Goal: Use online tool/utility: Utilize a website feature to perform a specific function

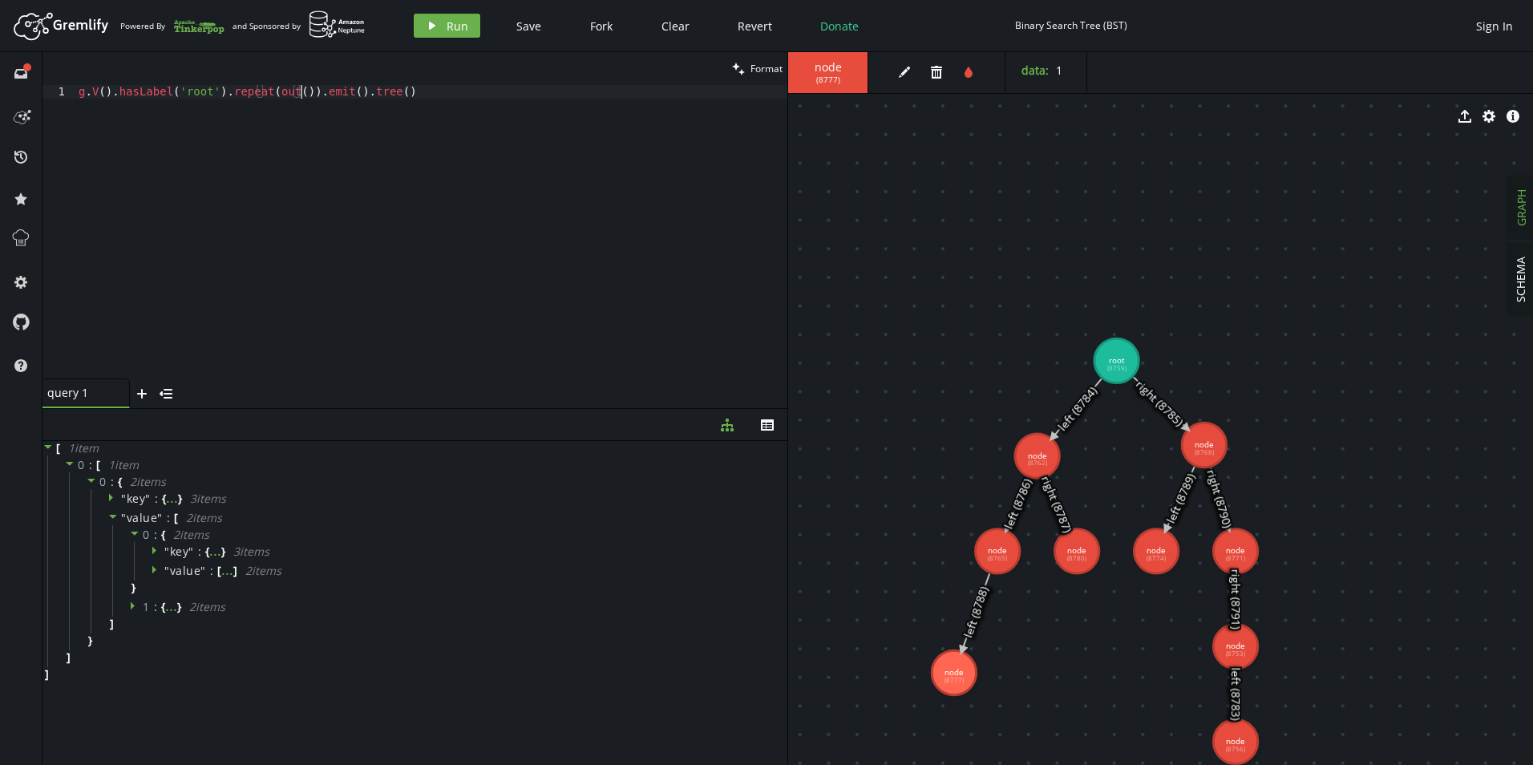
scroll to position [0, 265]
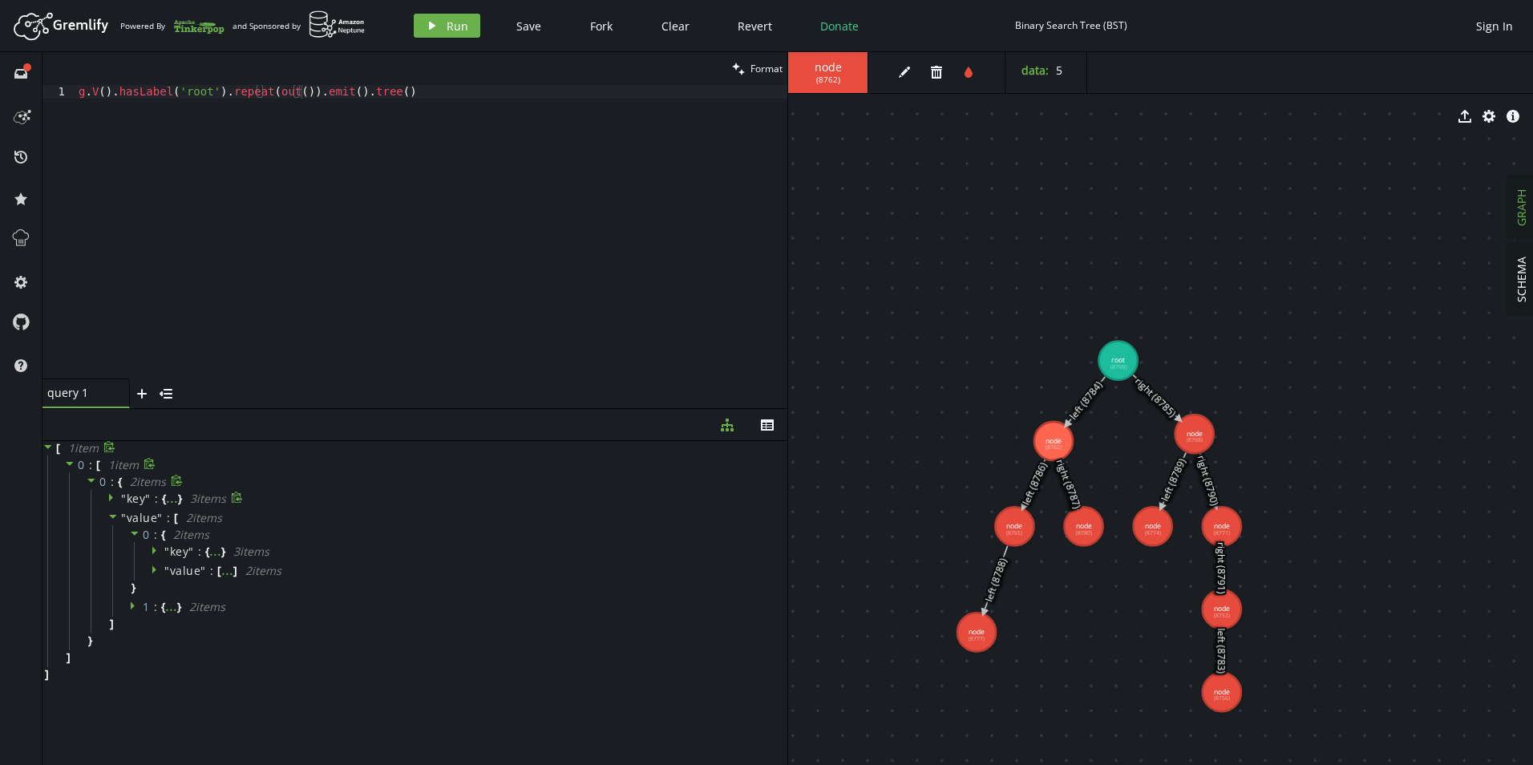
click at [111, 496] on icon at bounding box center [111, 498] width 4 height 8
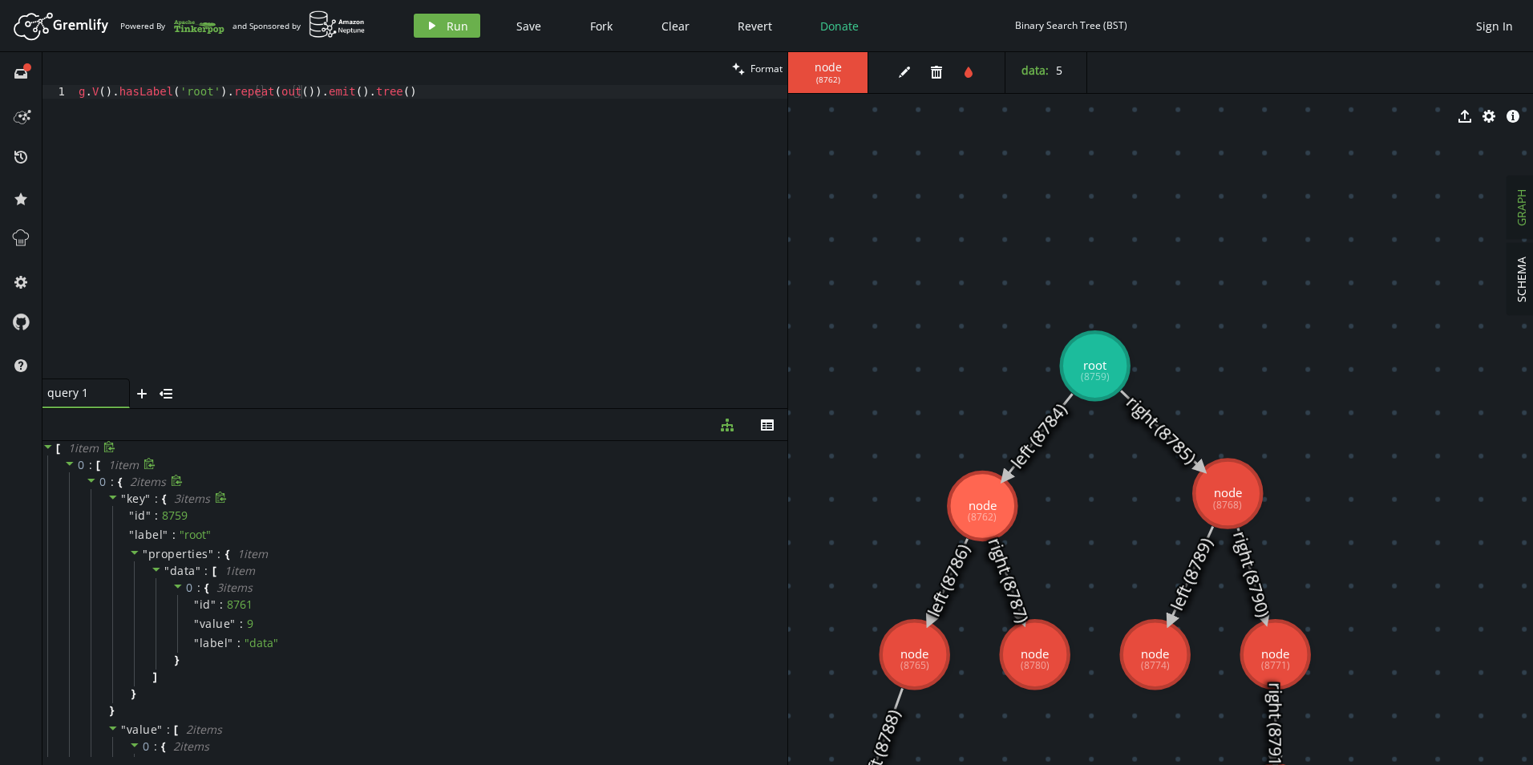
click at [113, 500] on icon at bounding box center [112, 497] width 11 height 11
click at [113, 518] on icon at bounding box center [113, 517] width 8 height 4
click at [113, 518] on icon at bounding box center [112, 516] width 11 height 11
click at [158, 549] on icon at bounding box center [156, 549] width 11 height 11
click at [137, 532] on icon at bounding box center [135, 534] width 8 height 4
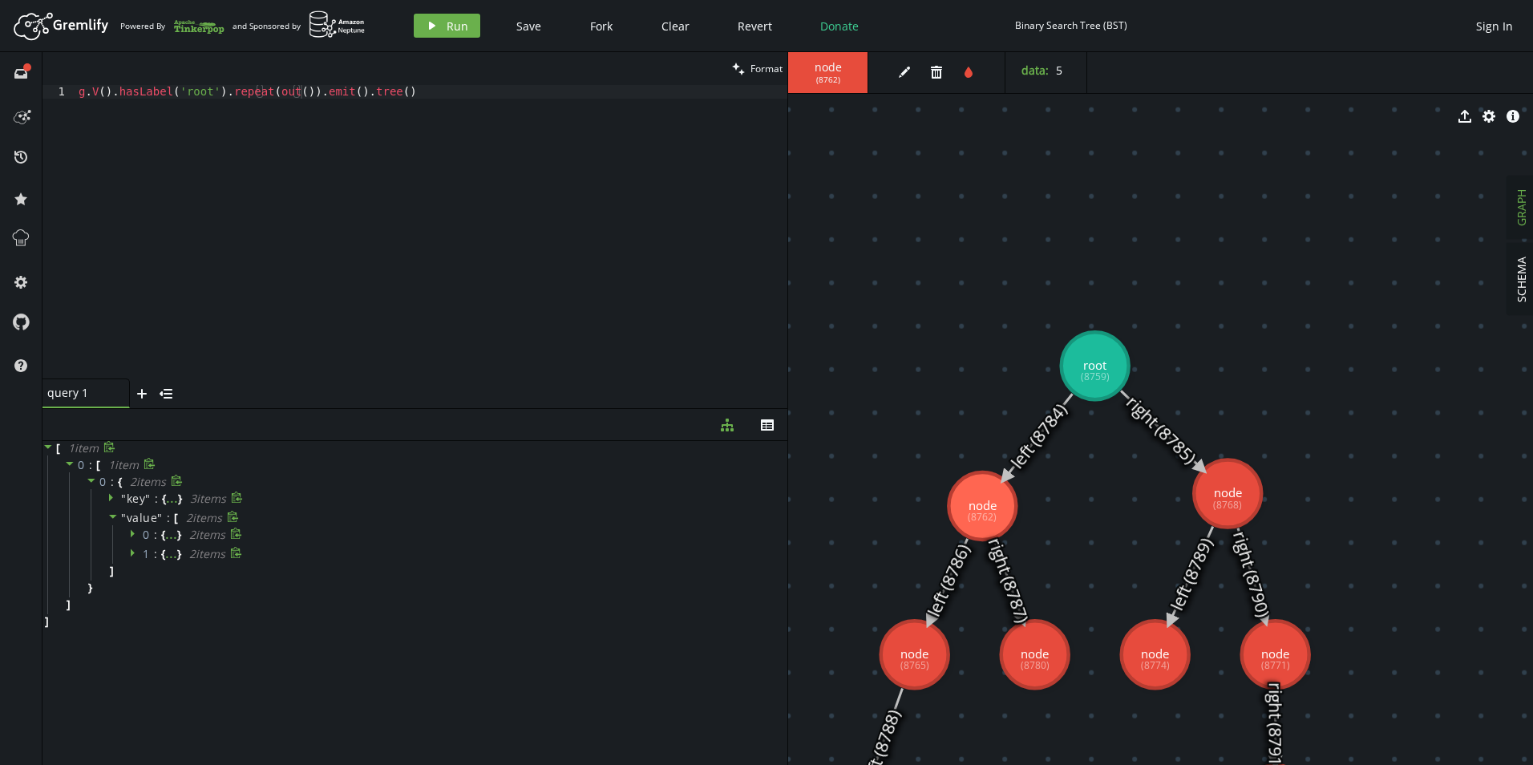
click at [136, 553] on icon at bounding box center [134, 552] width 11 height 11
click at [136, 548] on icon at bounding box center [134, 552] width 11 height 11
click at [134, 553] on icon at bounding box center [133, 553] width 4 height 8
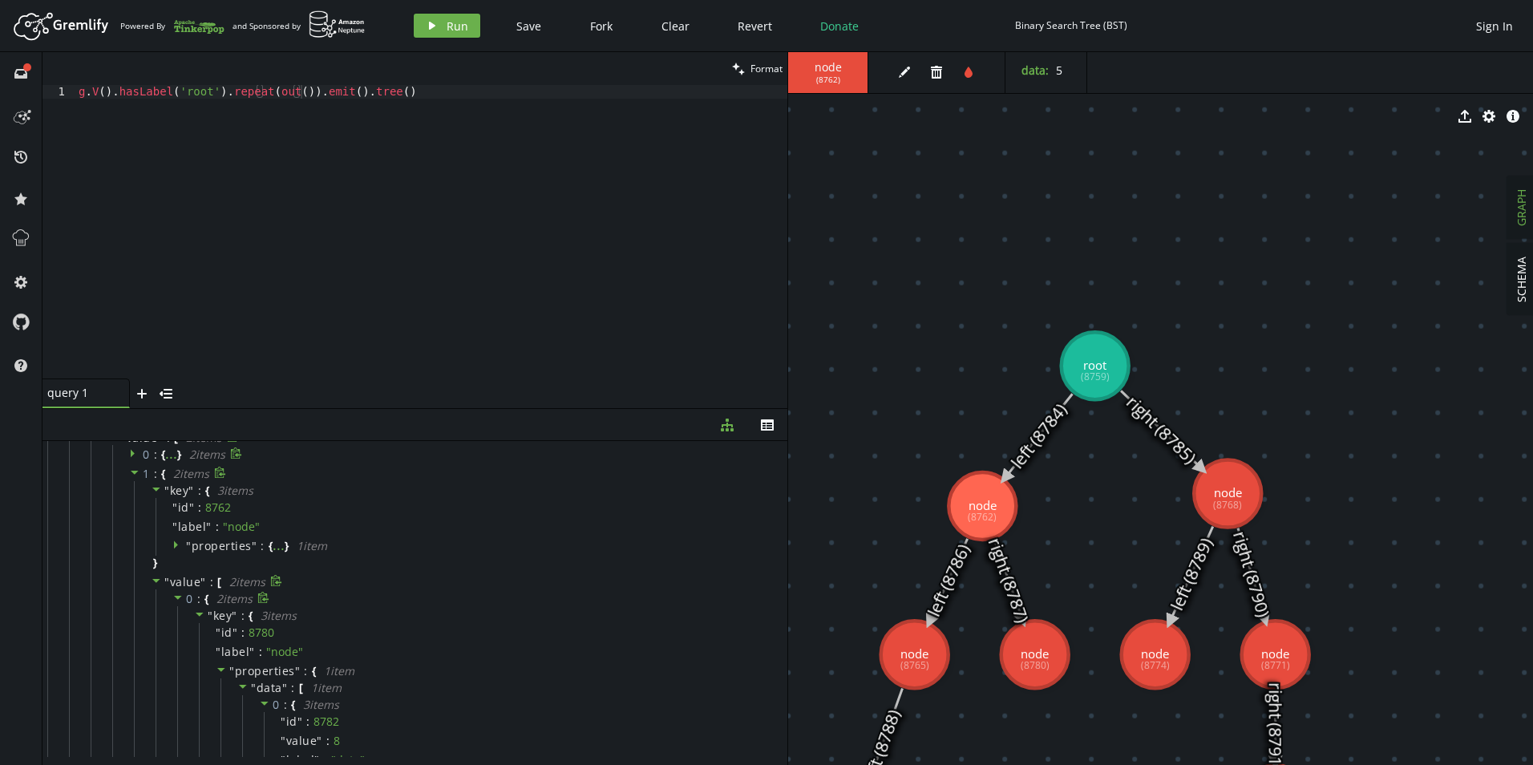
click at [173, 593] on icon at bounding box center [177, 597] width 11 height 11
click at [176, 617] on icon at bounding box center [178, 617] width 8 height 4
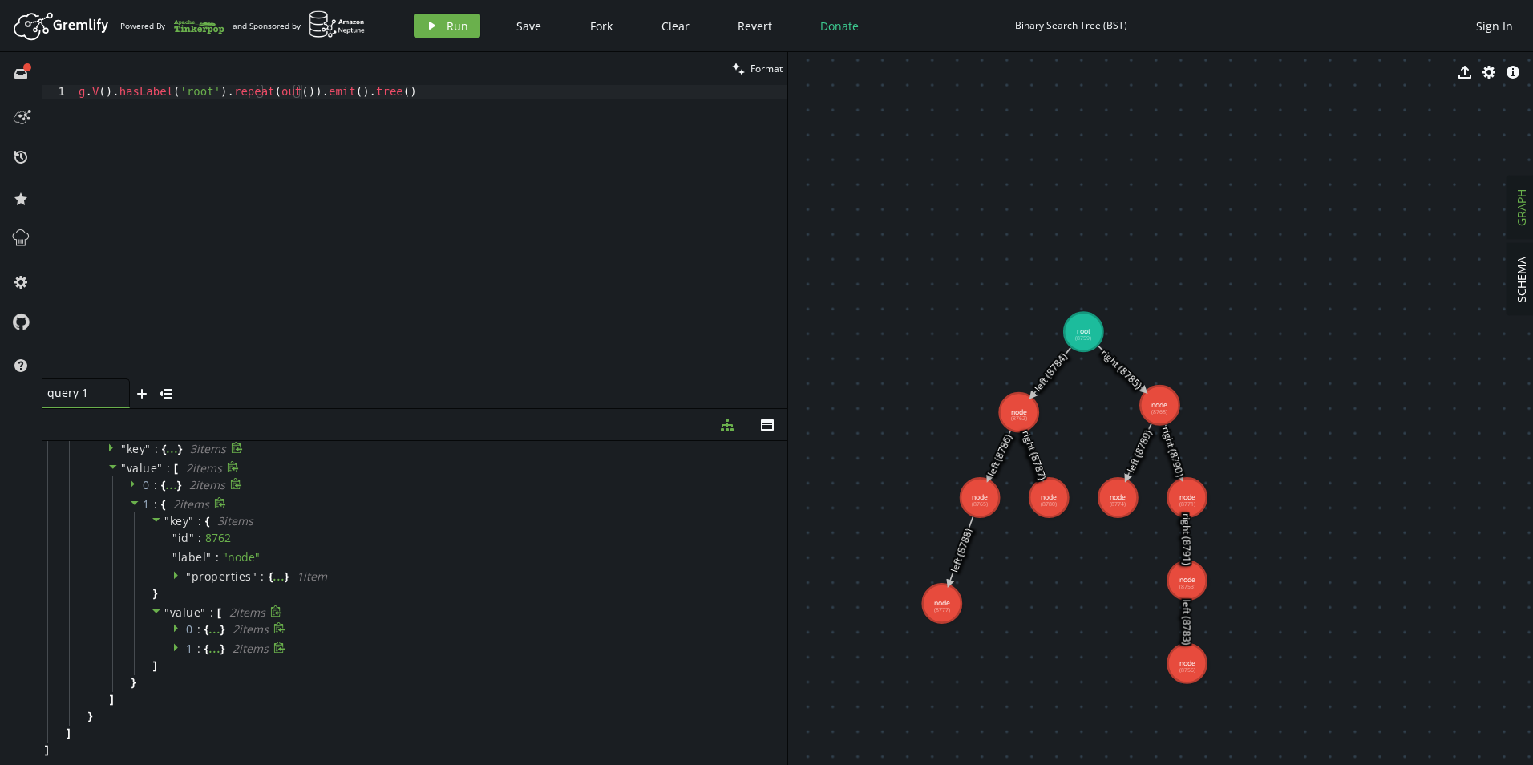
drag, startPoint x: 1322, startPoint y: 682, endPoint x: 1260, endPoint y: 577, distance: 122.5
drag, startPoint x: 1234, startPoint y: 521, endPoint x: 1225, endPoint y: 505, distance: 18.7
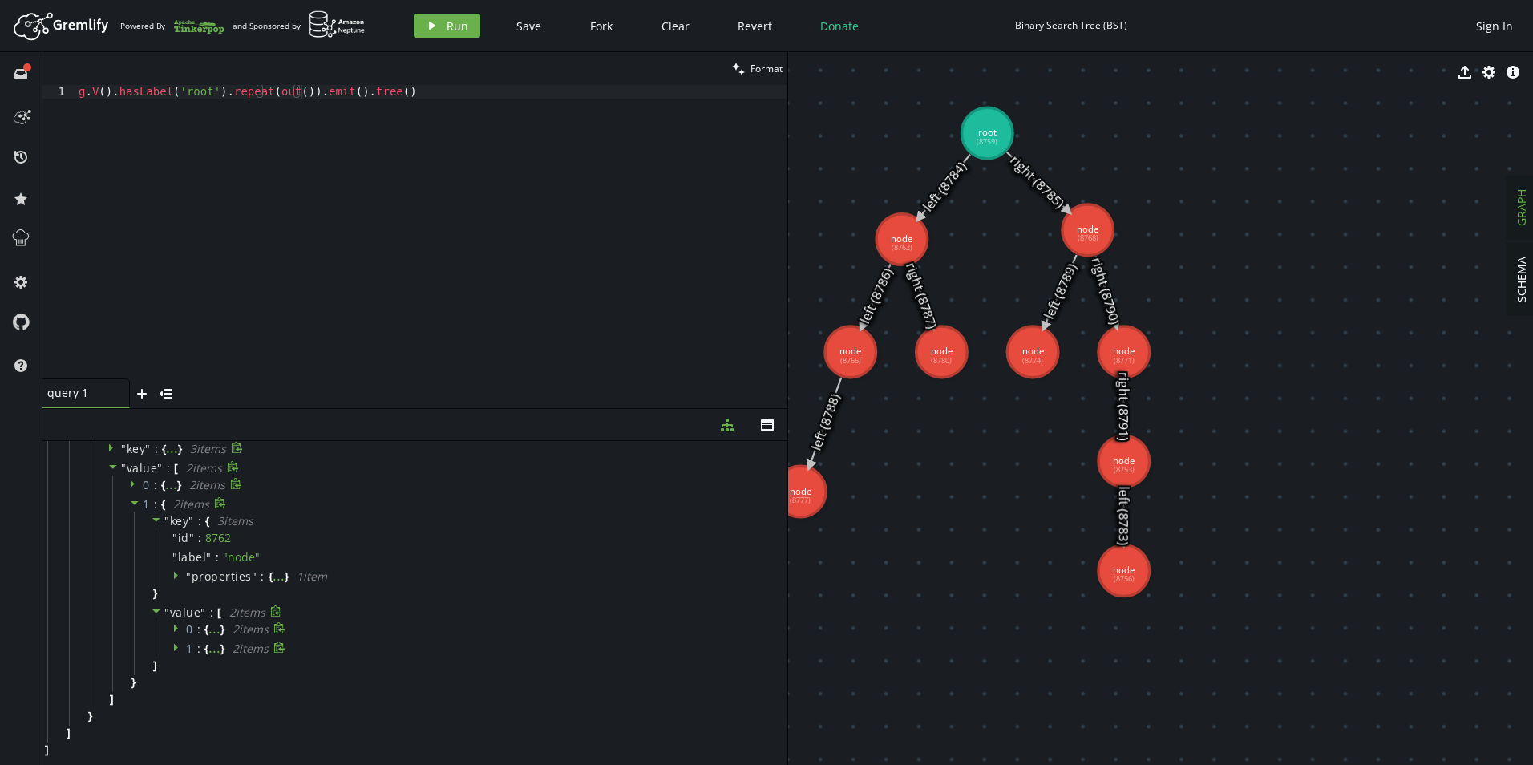
click at [419, 87] on div "g . V ( ) . hasLabel ( 'root' ) . repeat ( out ( )) . emit ( ) . tree ( )" at bounding box center [431, 245] width 712 height 321
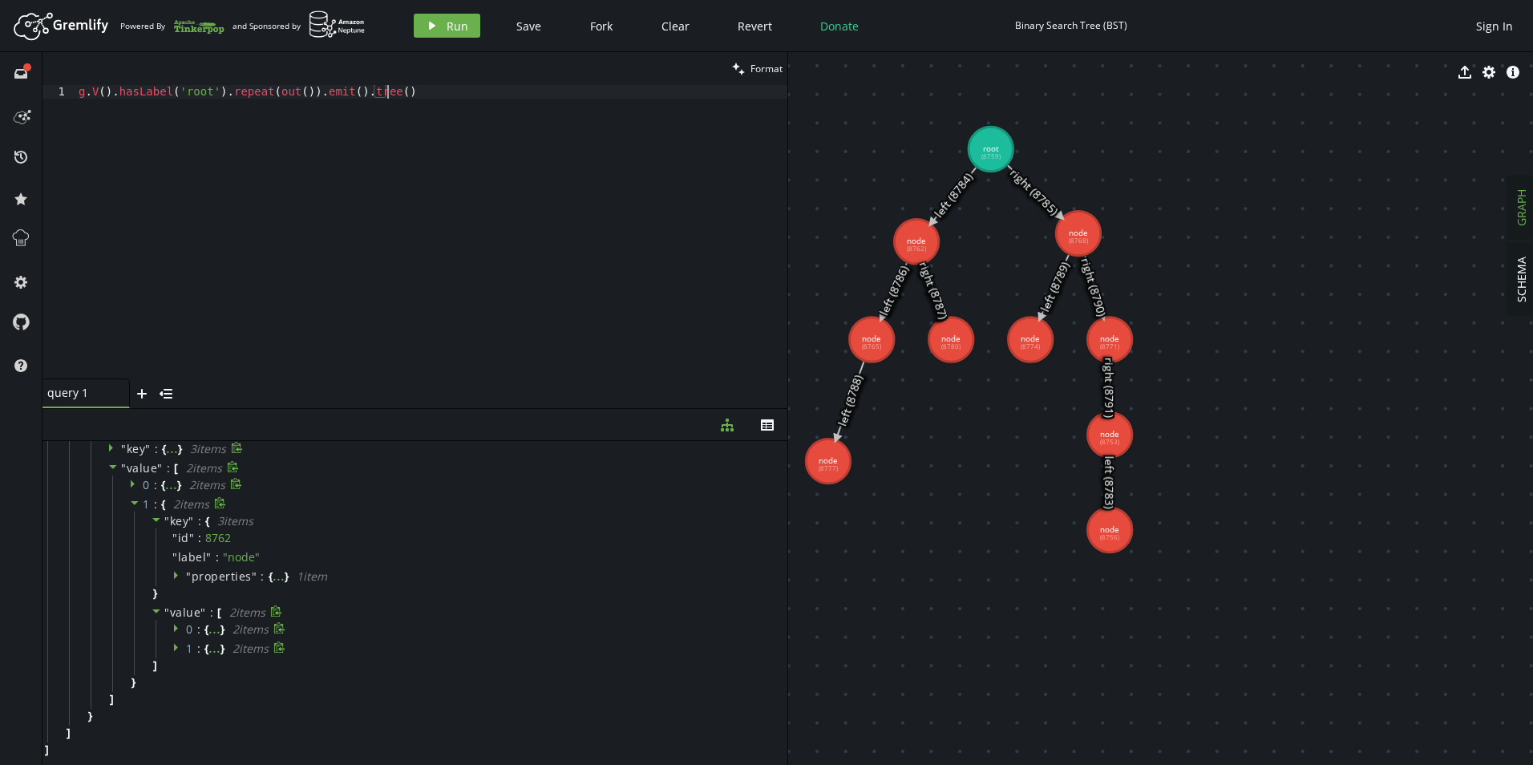
click at [469, 80] on div "clean Format" at bounding box center [415, 68] width 745 height 33
click at [480, 91] on div "g . V ( ) . hasLabel ( 'root' ) . repeat ( out ( )) . emit ( ) . tree ( )" at bounding box center [431, 245] width 712 height 321
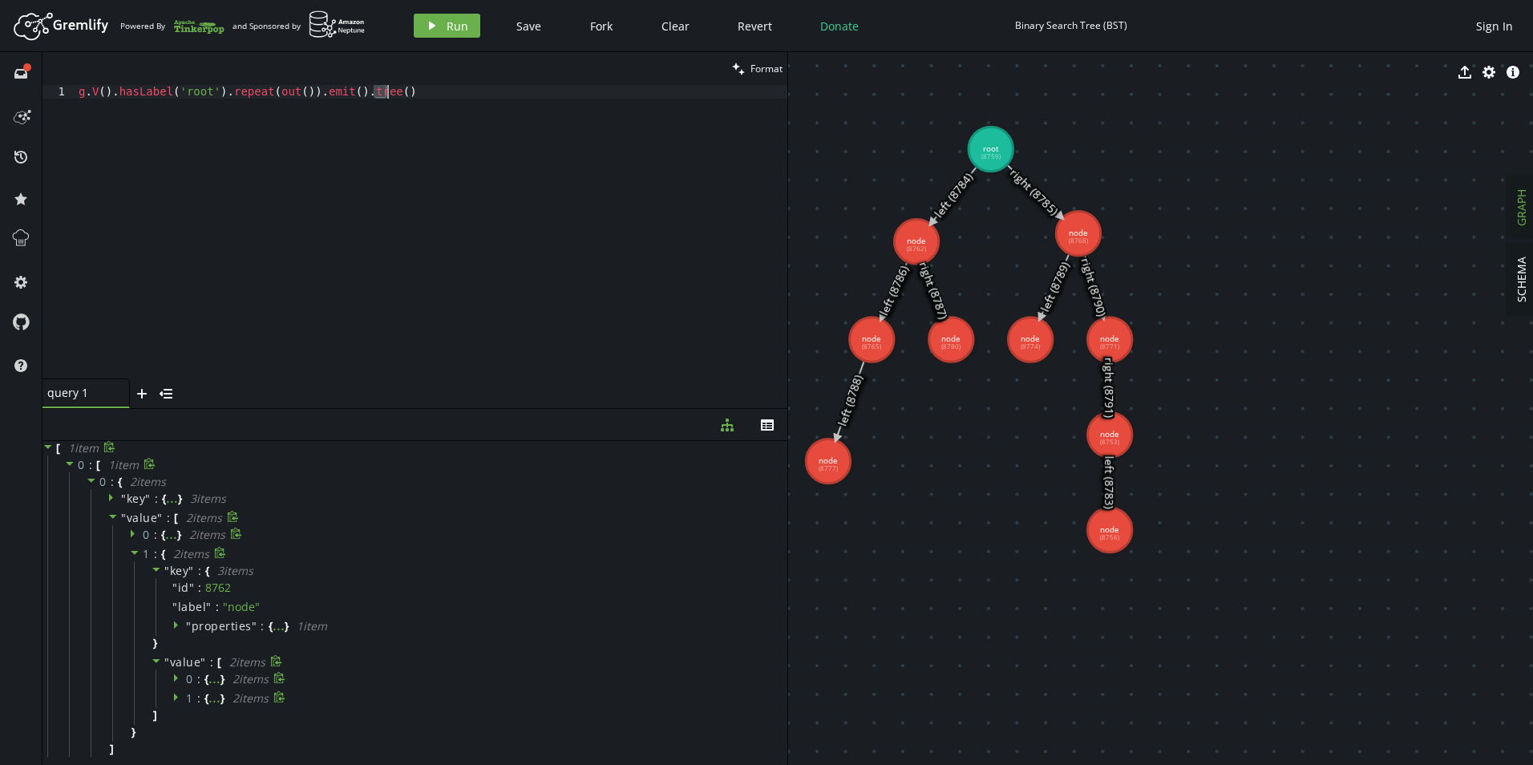
click at [68, 463] on icon at bounding box center [70, 464] width 8 height 4
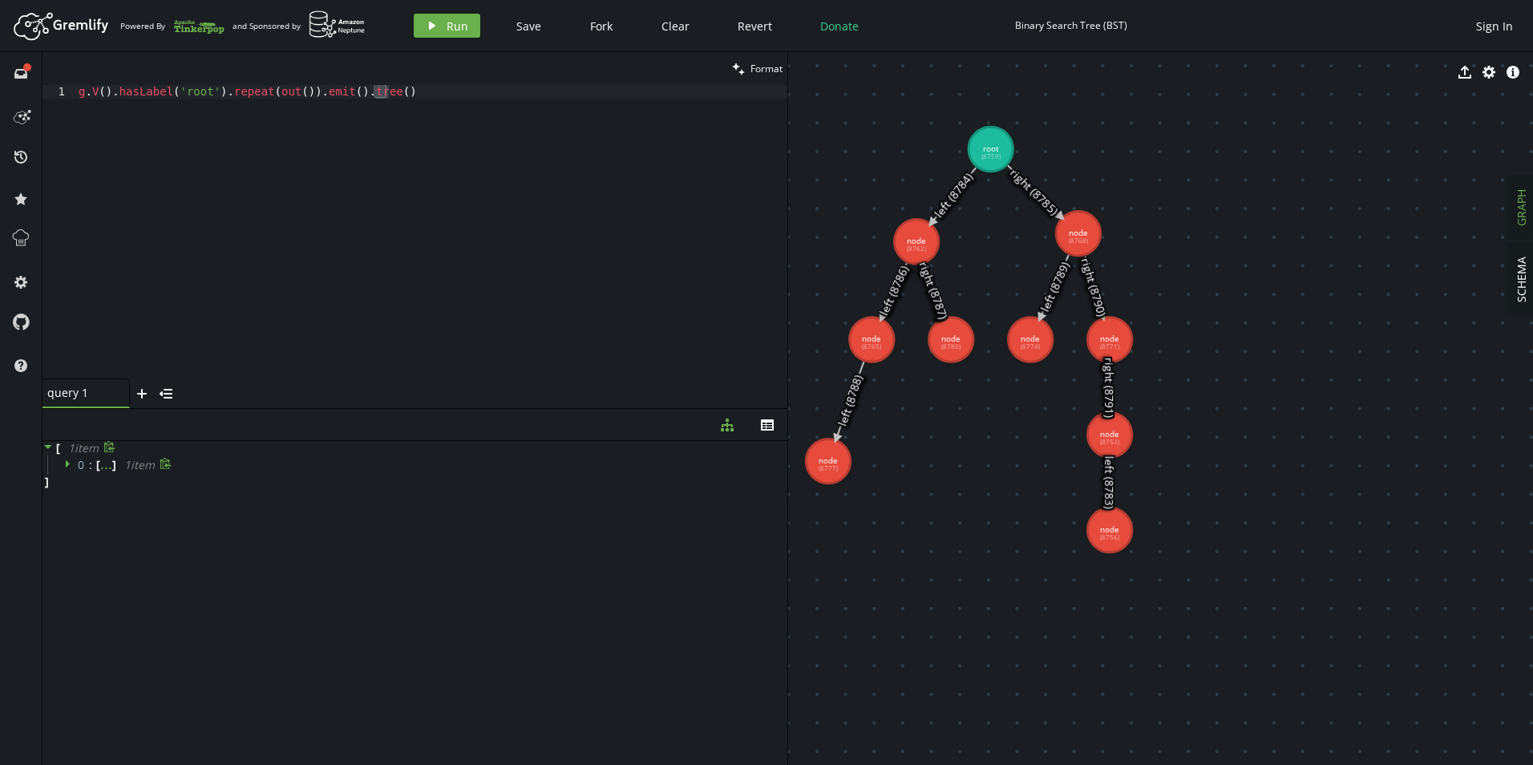
click at [65, 461] on icon at bounding box center [69, 463] width 11 height 11
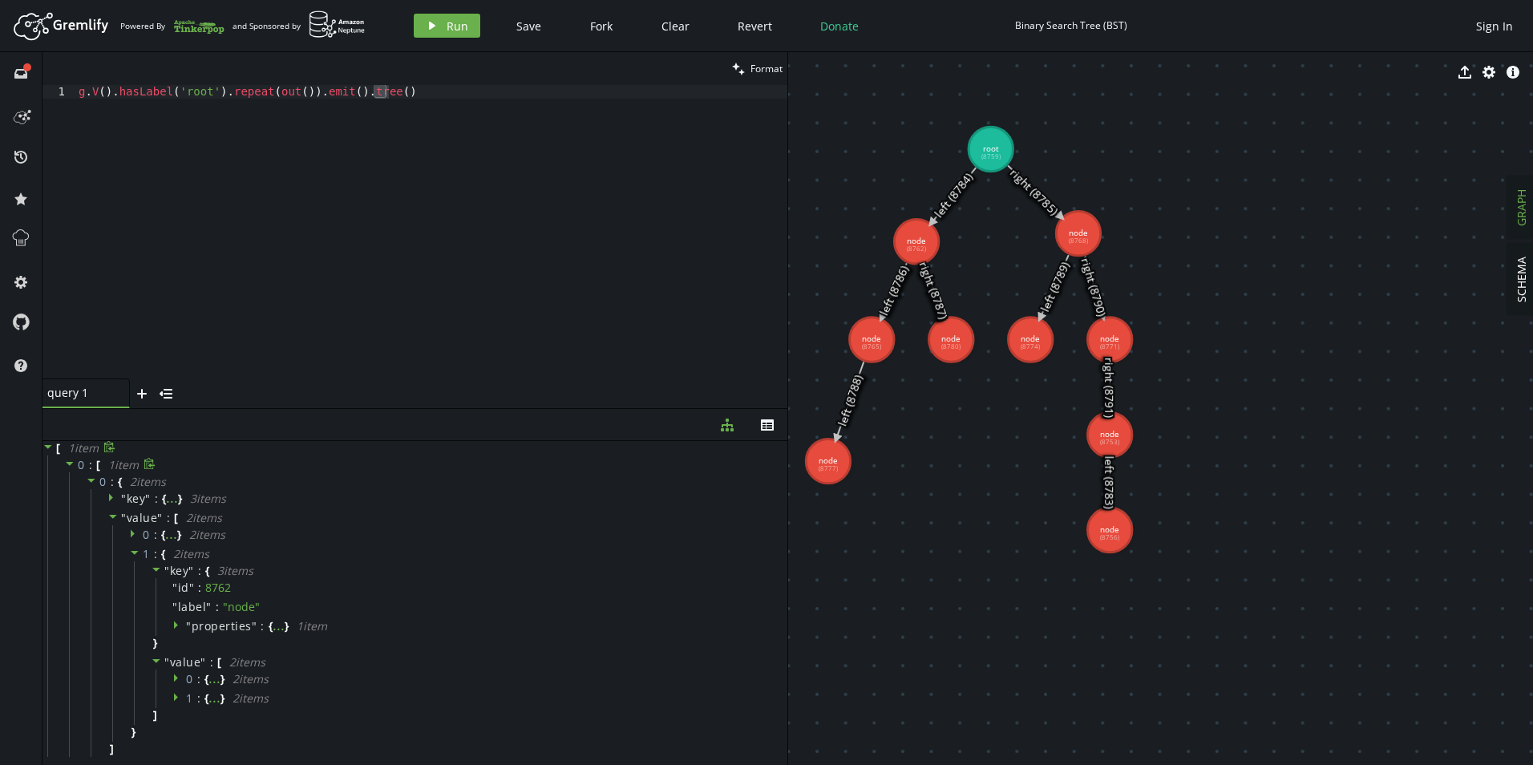
click at [74, 464] on icon at bounding box center [69, 463] width 11 height 11
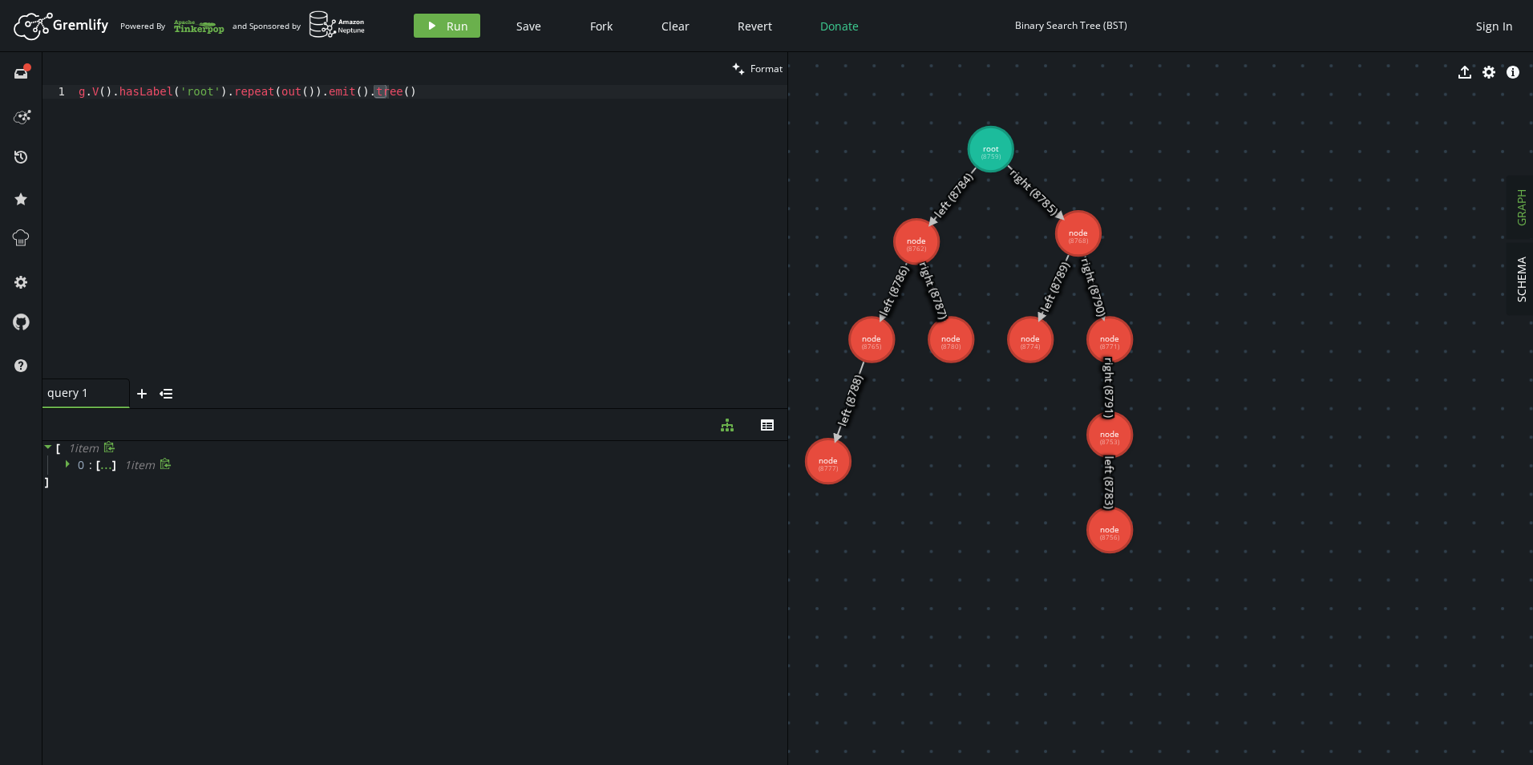
click at [67, 464] on icon at bounding box center [68, 464] width 4 height 8
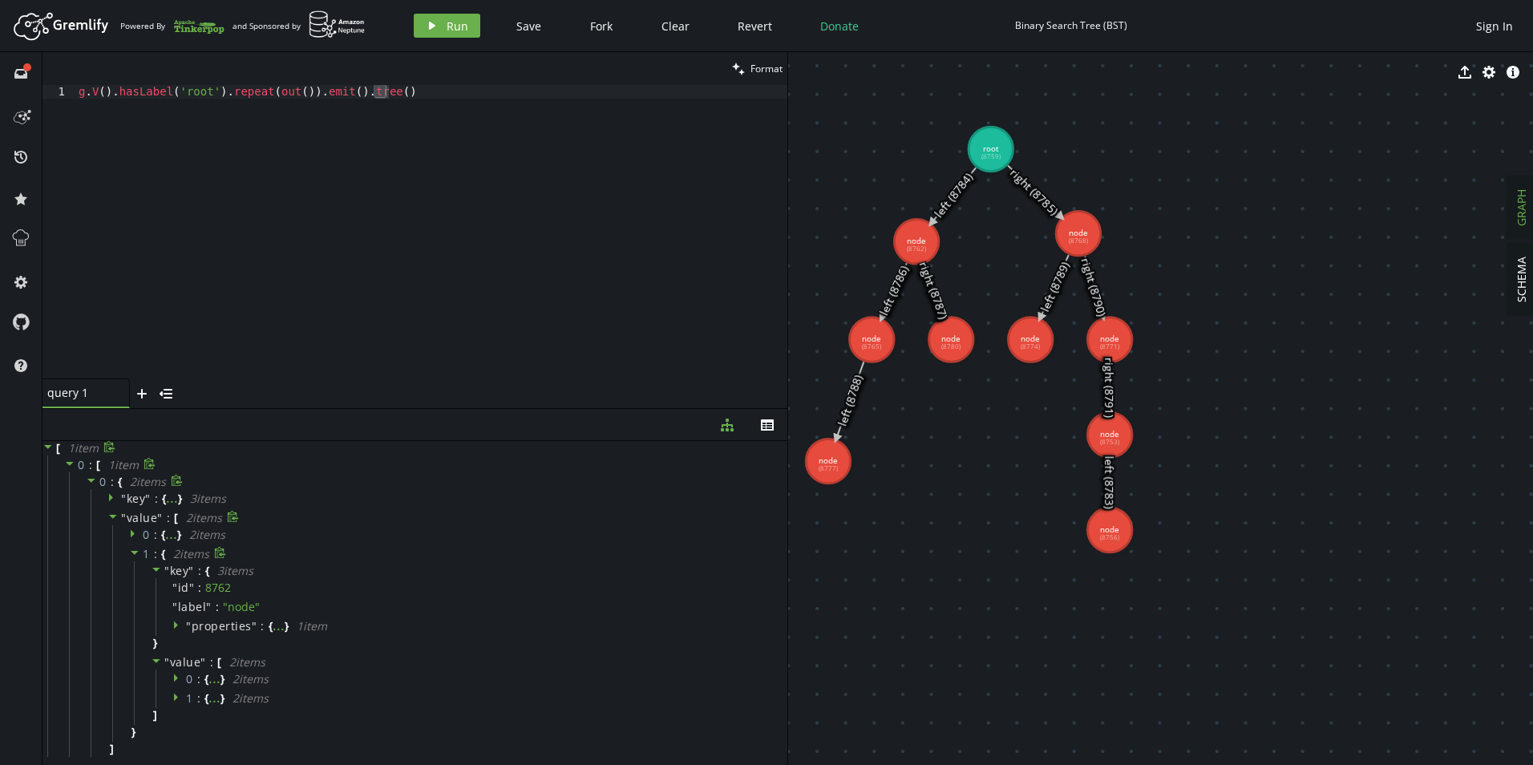
click at [132, 546] on span at bounding box center [134, 553] width 11 height 15
click at [128, 532] on div "0 : { ... } 2 item s" at bounding box center [443, 534] width 663 height 19
click at [137, 532] on icon at bounding box center [134, 533] width 11 height 11
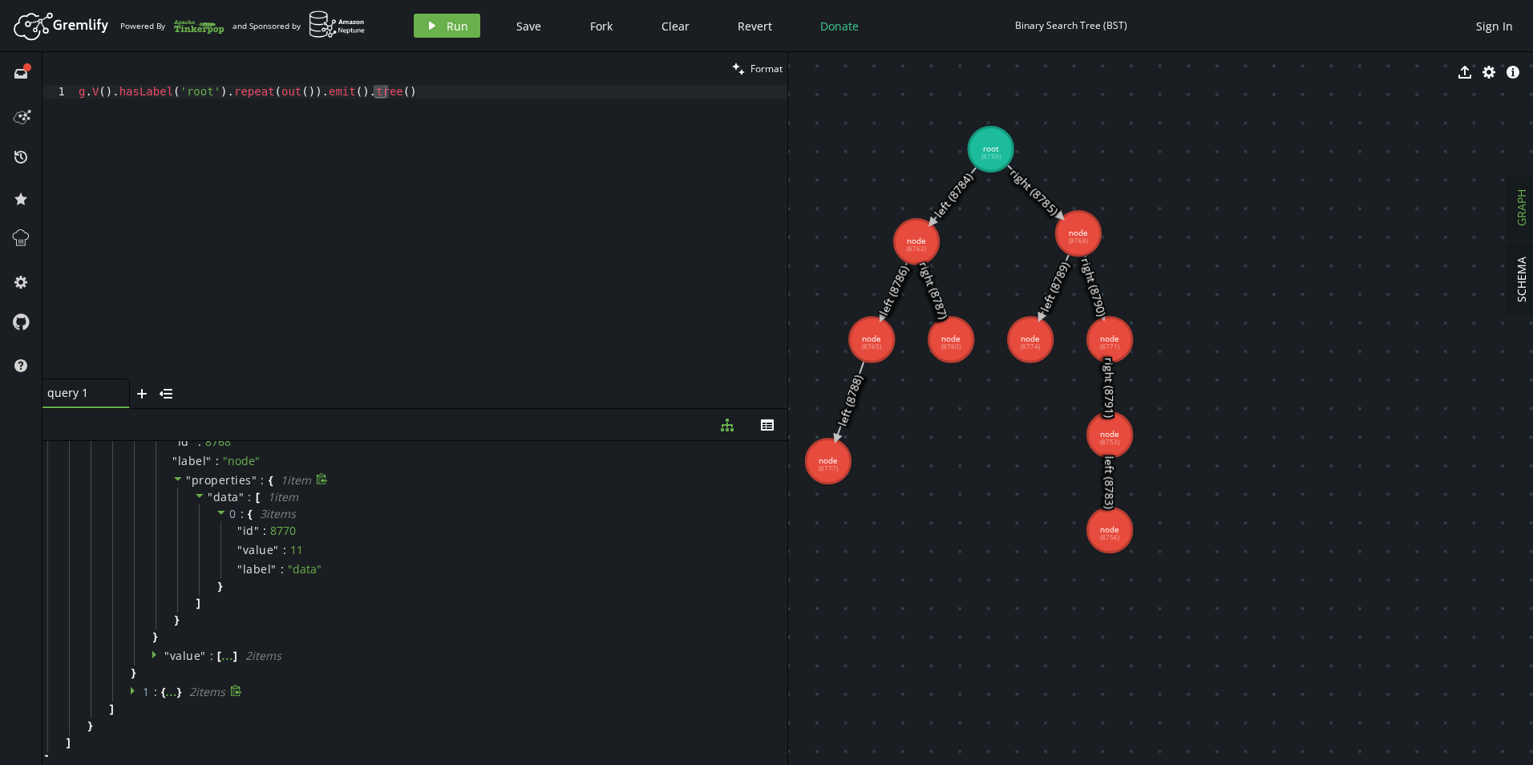
scroll to position [136, 0]
click at [156, 637] on div "" value " : [ ... ] 2 item s" at bounding box center [453, 646] width 638 height 19
click at [155, 638] on span at bounding box center [156, 645] width 11 height 15
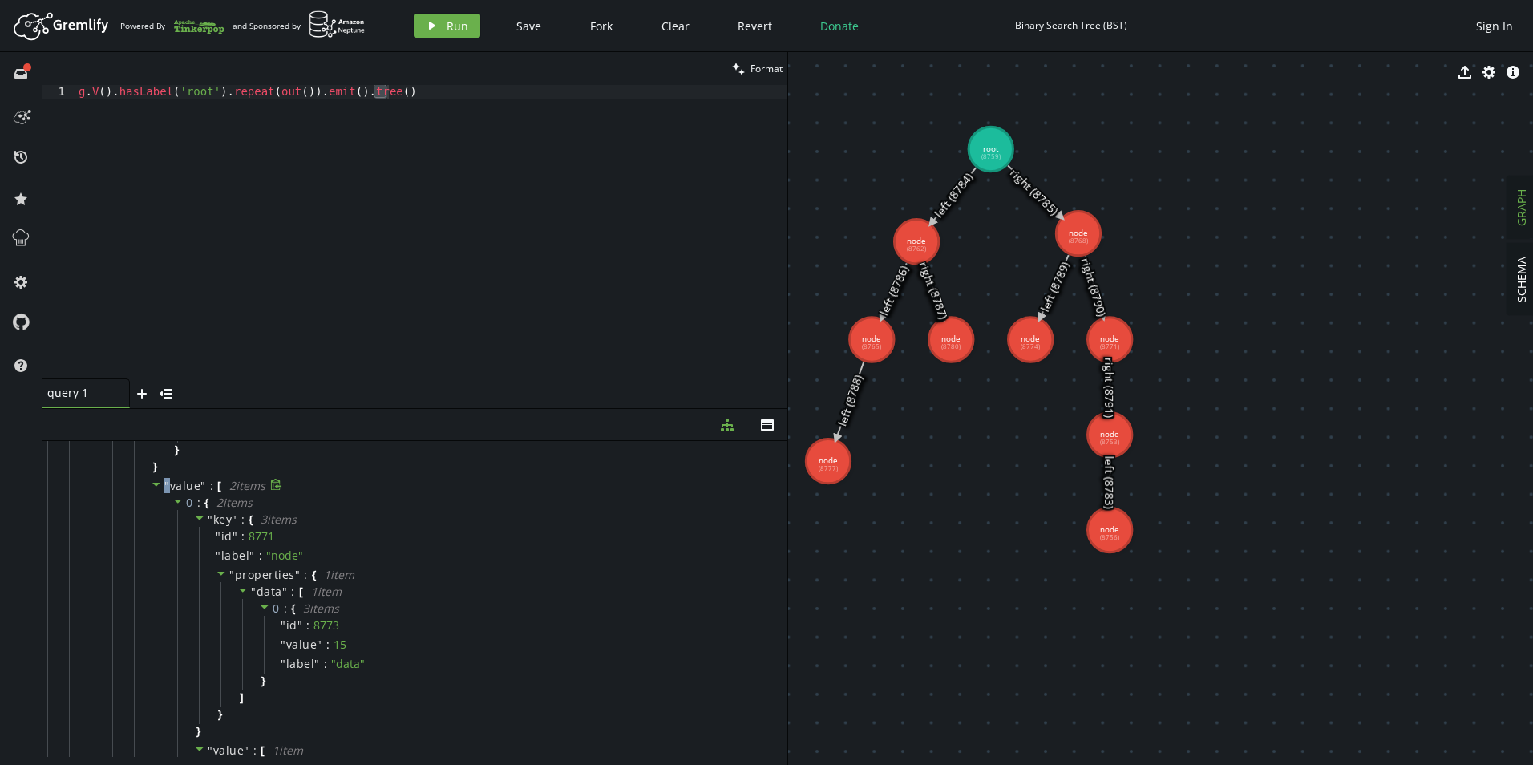
scroll to position [0, 0]
